Goal: Task Accomplishment & Management: Manage account settings

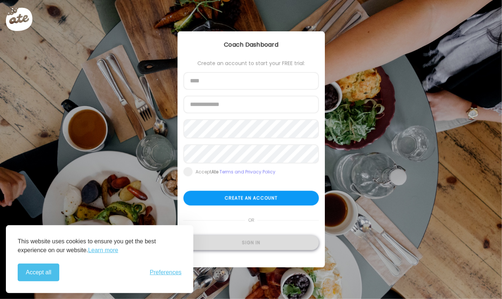
click at [238, 244] on div "Sign in" at bounding box center [252, 242] width 136 height 15
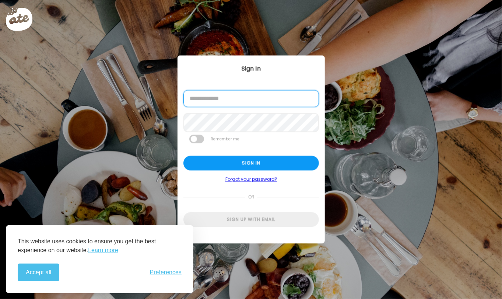
click at [242, 102] on input "email" at bounding box center [252, 98] width 136 height 17
type input "**********"
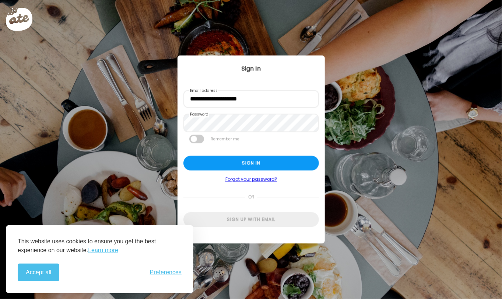
click at [199, 140] on span at bounding box center [196, 138] width 15 height 8
click at [212, 166] on div "Sign in" at bounding box center [252, 163] width 136 height 15
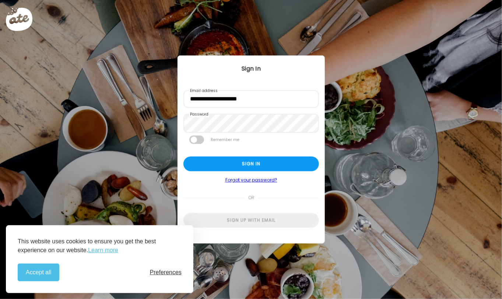
type input "**********"
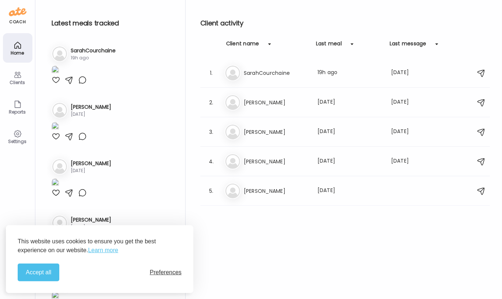
click at [164, 272] on span "Preferences" at bounding box center [166, 272] width 32 height 7
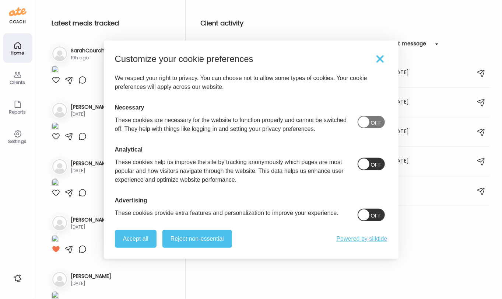
click at [371, 162] on span "Off" at bounding box center [376, 164] width 11 height 9
click at [214, 241] on button "Reject non-essential" at bounding box center [198, 239] width 70 height 18
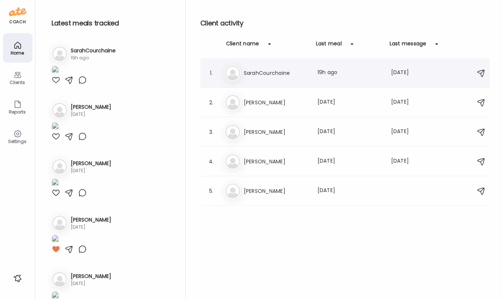
click at [284, 73] on h3 "SarahCourchaine" at bounding box center [276, 73] width 65 height 9
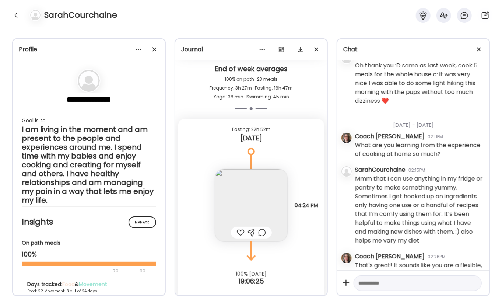
scroll to position [15117, 0]
click at [252, 206] on img at bounding box center [251, 205] width 72 height 72
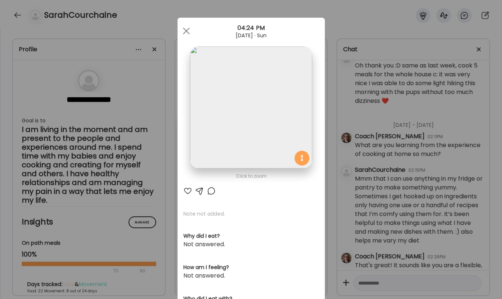
click at [189, 191] on div at bounding box center [188, 190] width 9 height 9
click at [188, 31] on div at bounding box center [186, 31] width 15 height 15
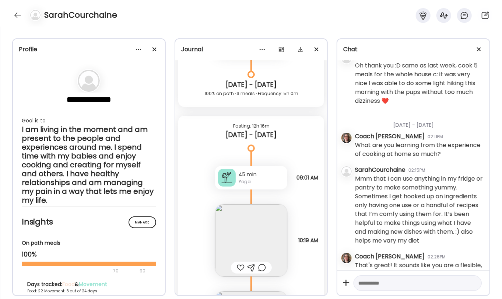
scroll to position [14663, 0]
click at [227, 180] on div at bounding box center [227, 178] width 18 height 18
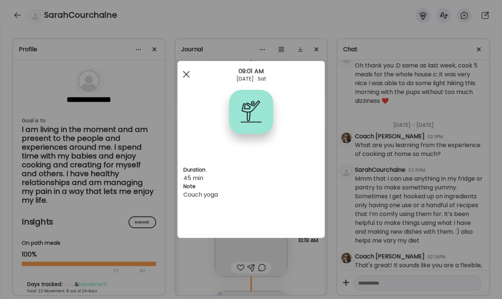
click at [186, 75] on span at bounding box center [186, 74] width 7 height 7
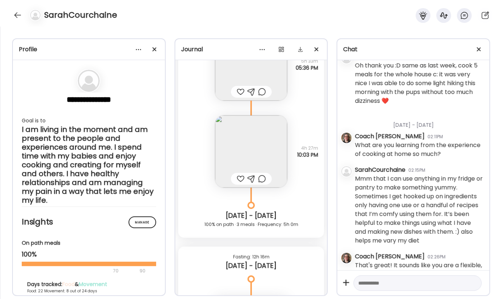
scroll to position [14528, 0]
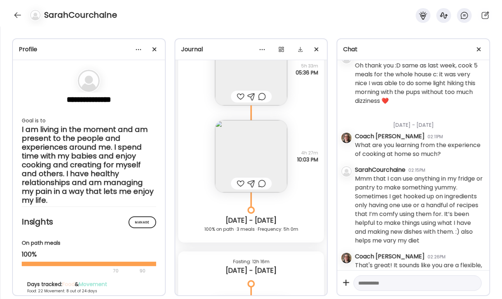
click at [243, 134] on img at bounding box center [251, 156] width 72 height 72
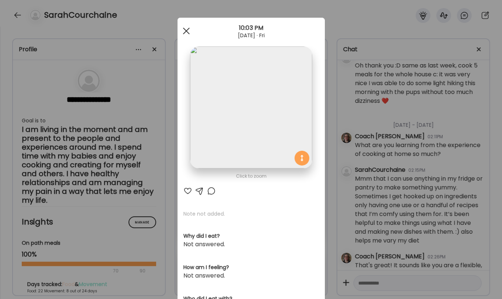
click at [189, 32] on div at bounding box center [186, 31] width 15 height 15
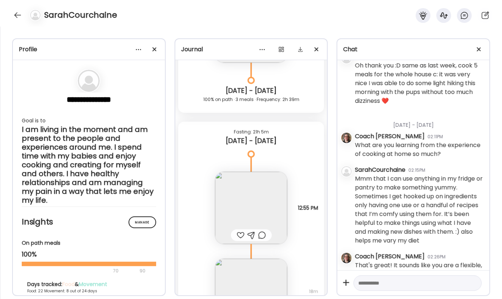
scroll to position [13773, 0]
